Goal: Task Accomplishment & Management: Manage account settings

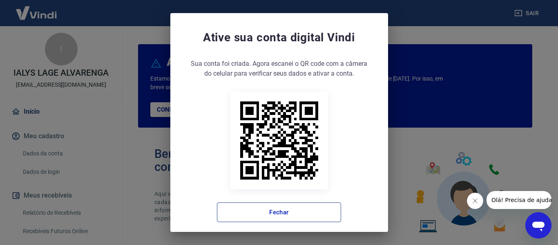
click at [286, 210] on button "Fechar" at bounding box center [279, 212] width 124 height 20
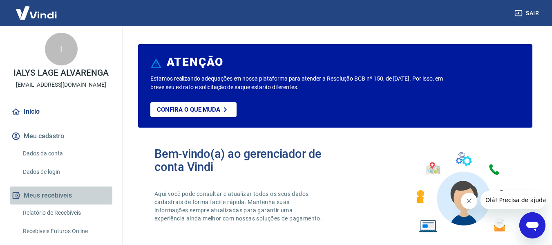
click at [66, 193] on button "Meus recebíveis" at bounding box center [61, 195] width 103 height 18
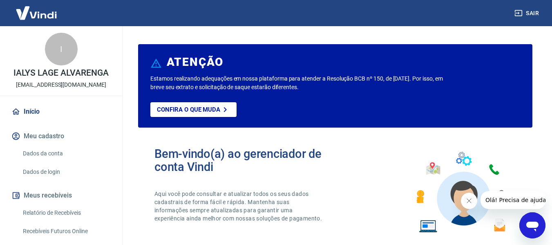
click at [68, 213] on link "Relatório de Recebíveis" at bounding box center [66, 212] width 93 height 17
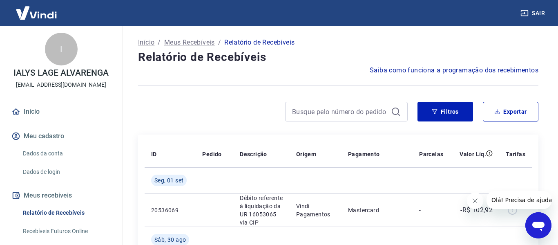
click at [72, 230] on link "Recebíveis Futuros Online" at bounding box center [66, 231] width 93 height 17
